Goal: Find specific page/section: Find specific page/section

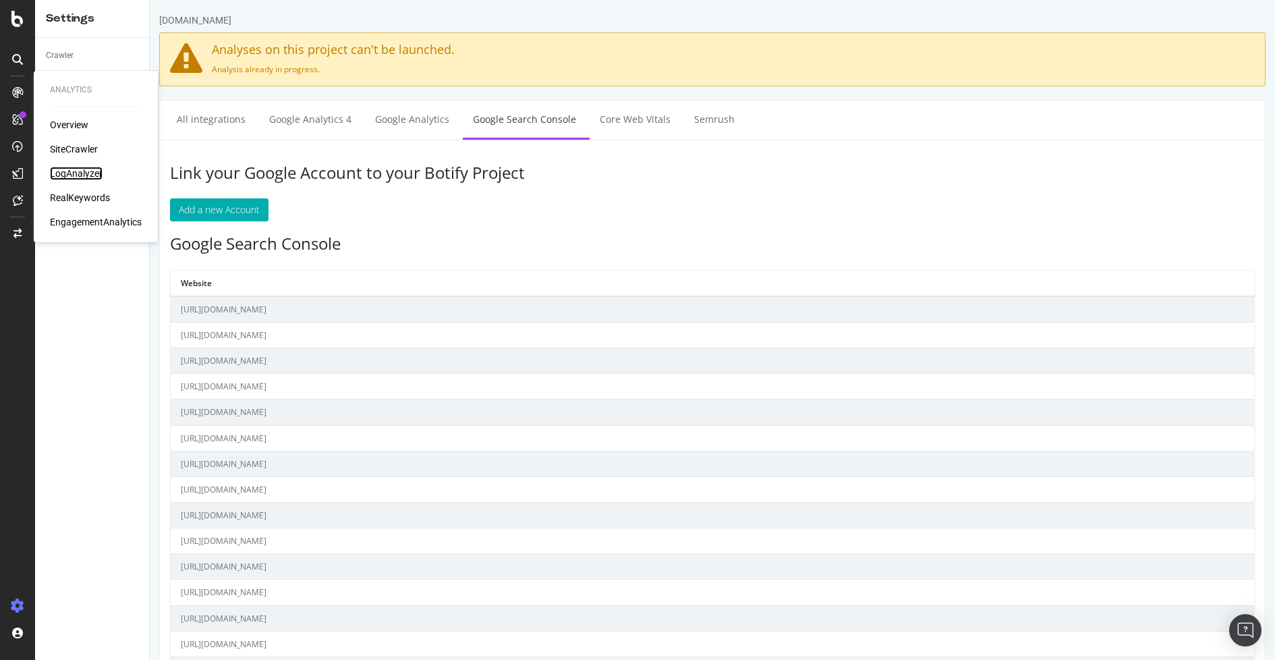
click at [72, 178] on div "LogAnalyzer" at bounding box center [76, 173] width 53 height 13
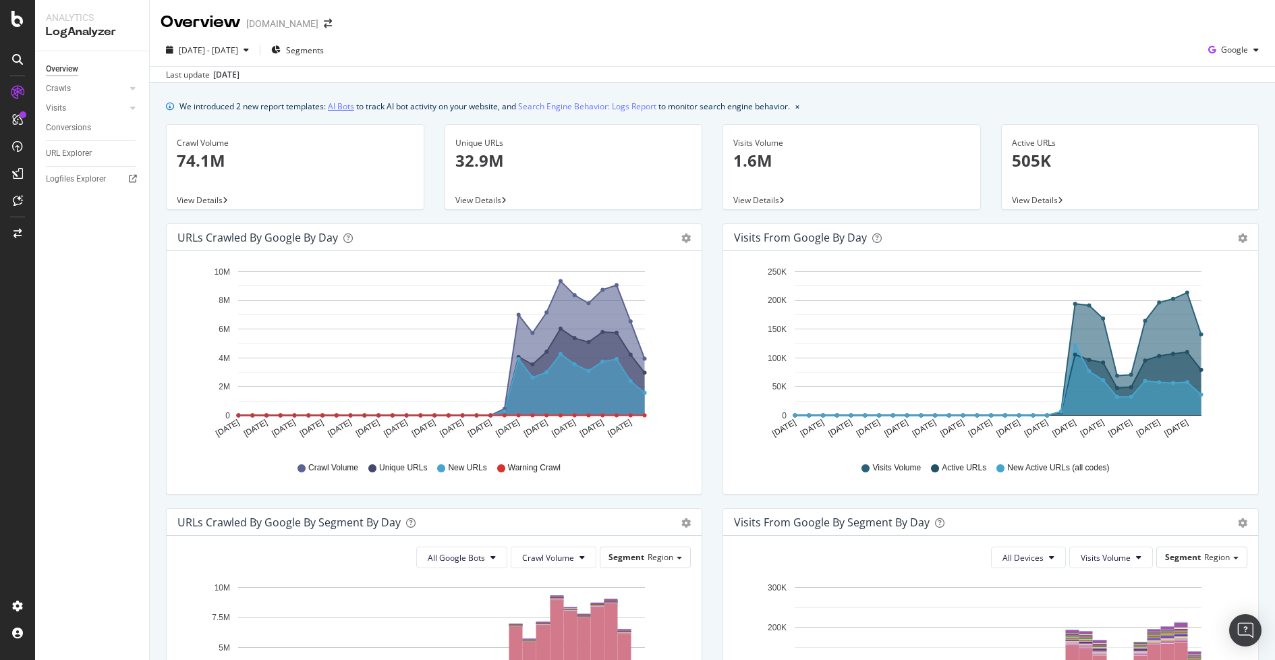
click at [347, 111] on link "AI Bots" at bounding box center [341, 106] width 26 height 14
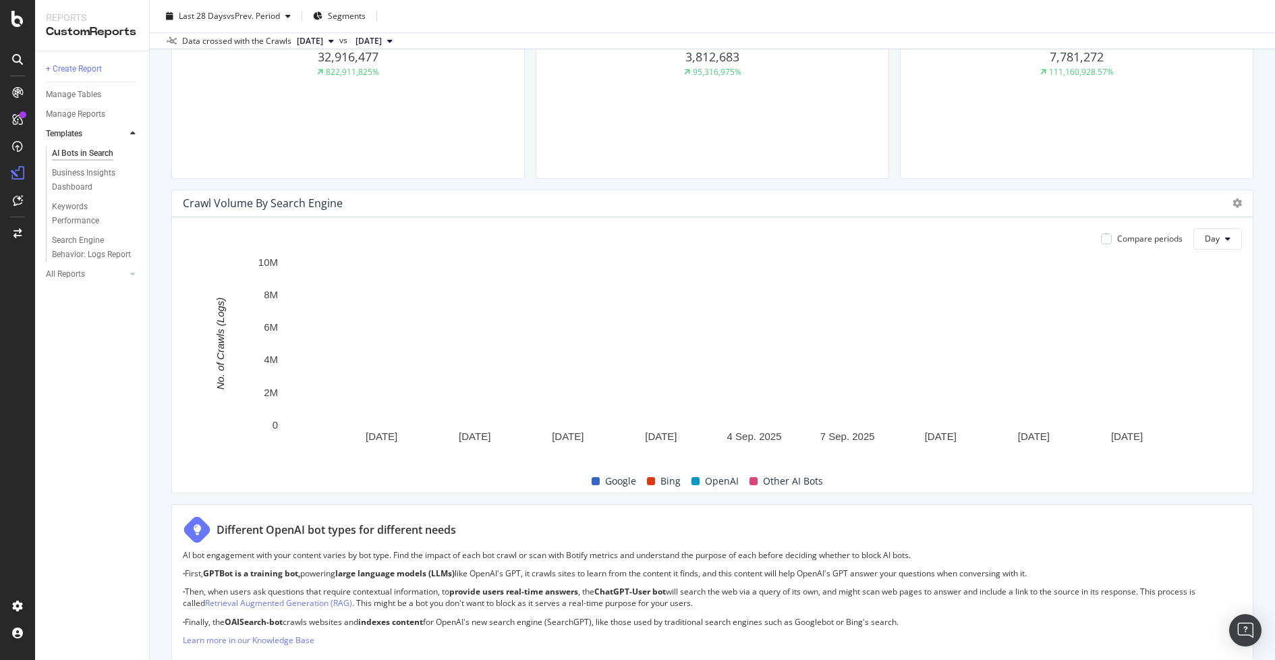
scroll to position [540, 0]
